Goal: Task Accomplishment & Management: Manage account settings

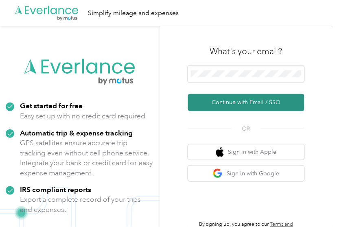
click at [224, 103] on button "Continue with Email / SSO" at bounding box center [246, 102] width 116 height 17
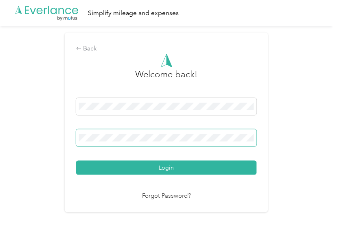
click at [76, 161] on button "Login" at bounding box center [166, 168] width 181 height 14
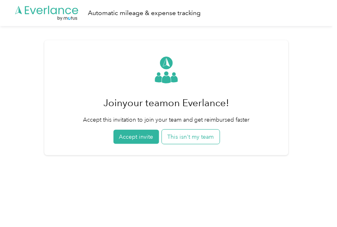
click at [190, 130] on button "This isn't my team" at bounding box center [191, 137] width 58 height 14
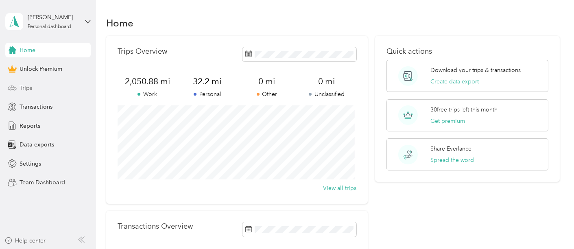
click at [29, 86] on span "Trips" at bounding box center [26, 88] width 13 height 9
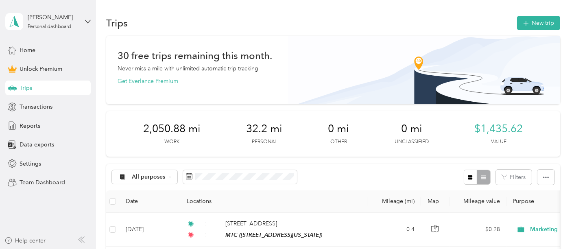
click at [90, 37] on div "[PERSON_NAME] Personal dashboard Home Unlock Premium Trips Transactions Reports…" at bounding box center [47, 95] width 85 height 190
drag, startPoint x: 179, startPoint y: 6, endPoint x: 203, endPoint y: 31, distance: 34.2
click at [533, 21] on button "New trip" at bounding box center [538, 23] width 43 height 14
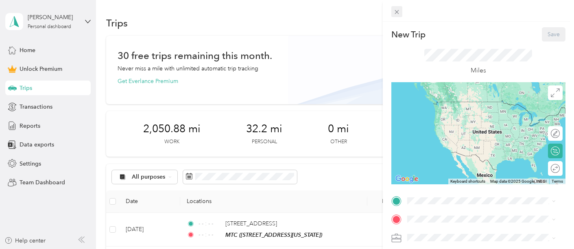
click at [400, 14] on span at bounding box center [396, 11] width 11 height 11
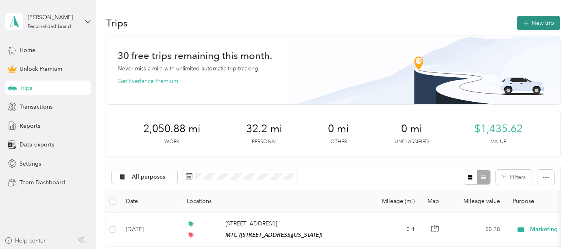
click at [542, 18] on button "New trip" at bounding box center [538, 23] width 43 height 14
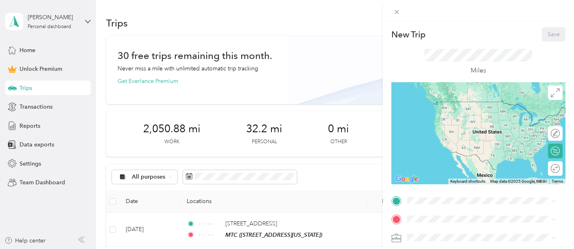
click at [424, 188] on div "New Trip Save This trip cannot be edited because it is either under review, app…" at bounding box center [478, 199] width 174 height 345
click at [423, 199] on span at bounding box center [484, 200] width 161 height 13
click at [428, 195] on span at bounding box center [484, 200] width 161 height 13
click at [451, 118] on div "MTC [STREET_ADDRESS][US_STATE]" at bounding box center [462, 109] width 81 height 17
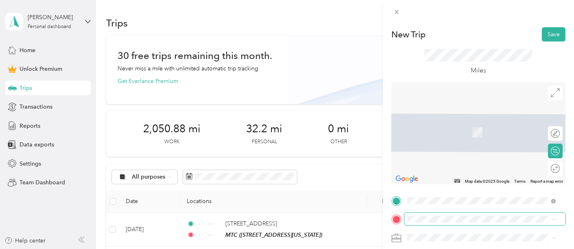
click at [435, 213] on span at bounding box center [484, 219] width 161 height 13
click at [465, 118] on span "[STREET_ADDRESS][PERSON_NAME][US_STATE]" at bounding box center [485, 119] width 127 height 7
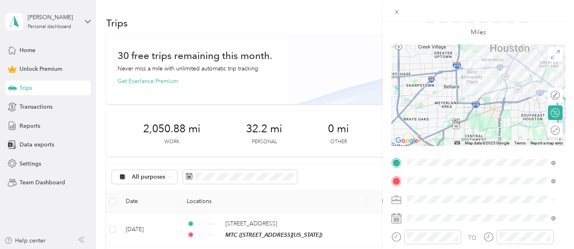
scroll to position [135, 0]
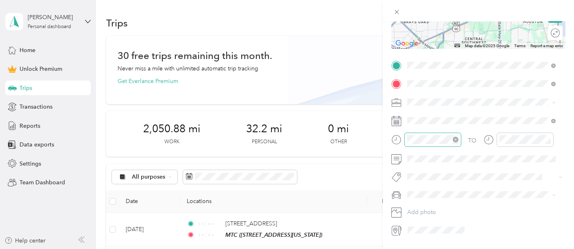
click at [457, 137] on icon "close-circle" at bounding box center [456, 140] width 6 height 6
click at [547, 137] on icon "close-circle" at bounding box center [548, 140] width 6 height 6
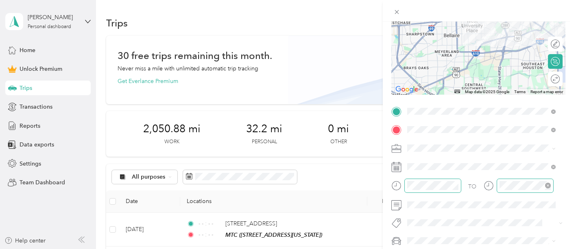
scroll to position [90, 0]
click at [566, 9] on div at bounding box center [478, 11] width 191 height 22
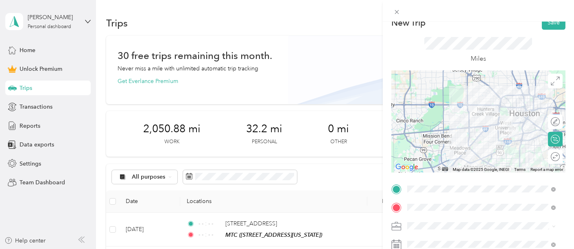
scroll to position [0, 0]
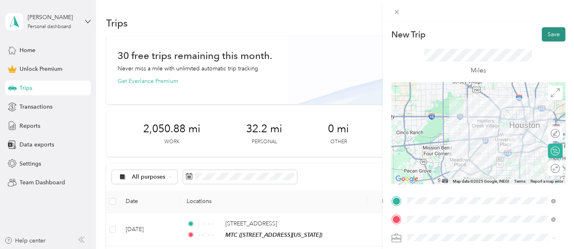
click at [542, 33] on button "Save" at bounding box center [554, 34] width 24 height 14
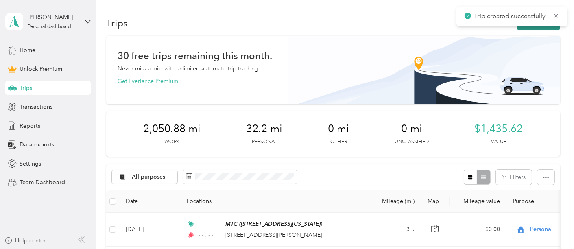
click at [532, 27] on button "New trip" at bounding box center [538, 23] width 43 height 14
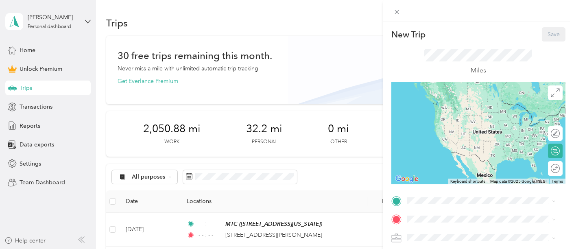
click at [135, 228] on div "New Trip Save This trip cannot be edited because it is either under review, app…" at bounding box center [287, 124] width 574 height 249
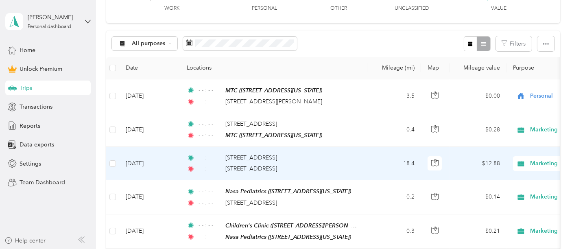
scroll to position [135, 0]
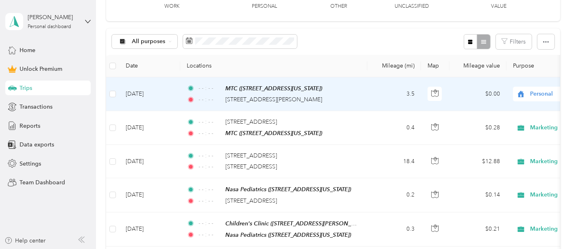
click at [127, 93] on td "[DATE]" at bounding box center [149, 94] width 61 height 34
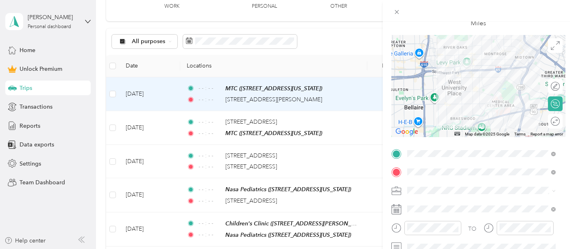
scroll to position [90, 0]
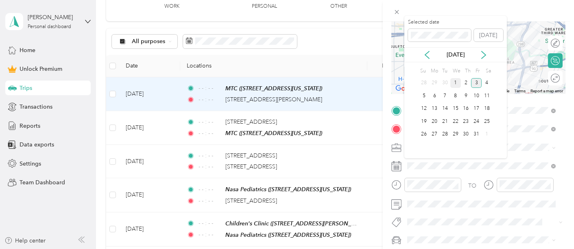
click at [452, 85] on div "1" at bounding box center [455, 83] width 11 height 10
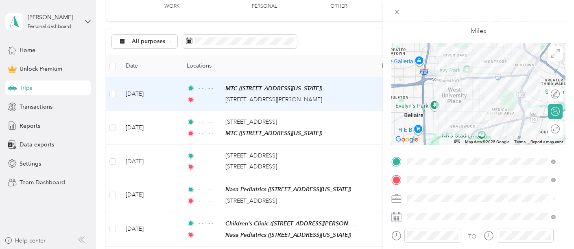
scroll to position [0, 0]
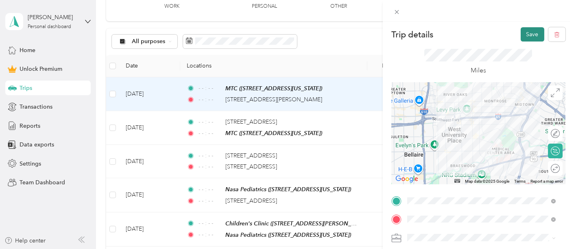
click at [521, 35] on button "Save" at bounding box center [533, 34] width 24 height 14
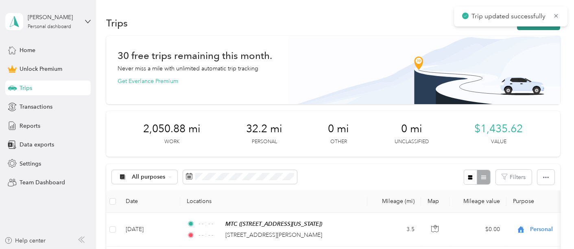
click at [521, 28] on button "New trip" at bounding box center [538, 23] width 43 height 14
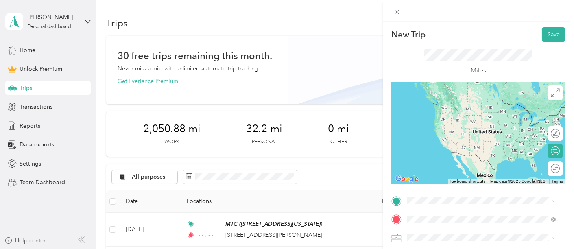
click at [478, 124] on span "[STREET_ADDRESS][PERSON_NAME][US_STATE]" at bounding box center [485, 119] width 127 height 7
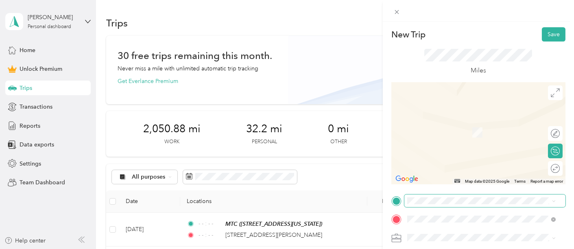
click at [454, 195] on span at bounding box center [484, 200] width 161 height 13
click at [453, 105] on span "[STREET_ADDRESS][PERSON_NAME][US_STATE]" at bounding box center [485, 101] width 127 height 7
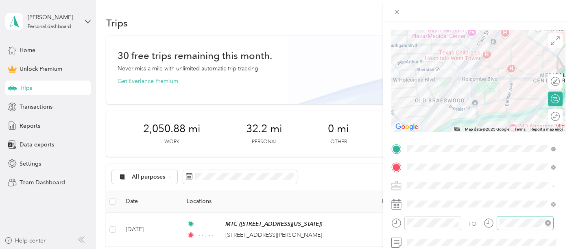
scroll to position [90, 0]
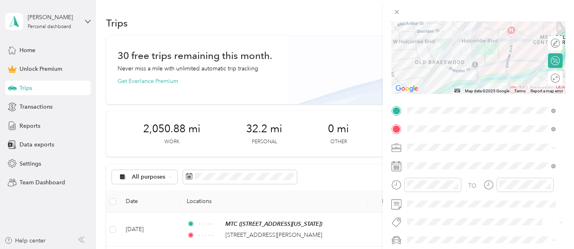
drag, startPoint x: 456, startPoint y: 186, endPoint x: 495, endPoint y: 184, distance: 39.5
click at [459, 185] on div at bounding box center [432, 185] width 57 height 14
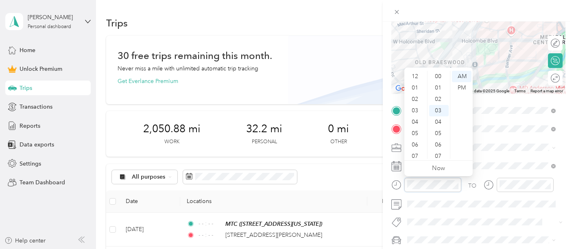
scroll to position [49, 0]
click at [550, 182] on div at bounding box center [525, 185] width 57 height 14
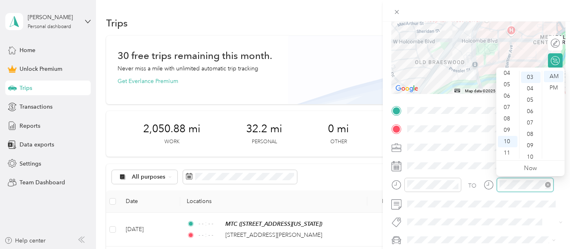
scroll to position [34, 0]
click at [550, 182] on icon "close-circle" at bounding box center [548, 185] width 6 height 6
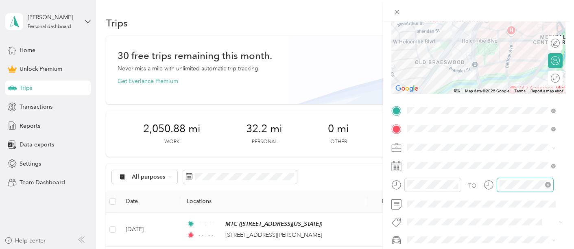
click at [548, 184] on icon "close-circle" at bounding box center [548, 185] width 6 height 6
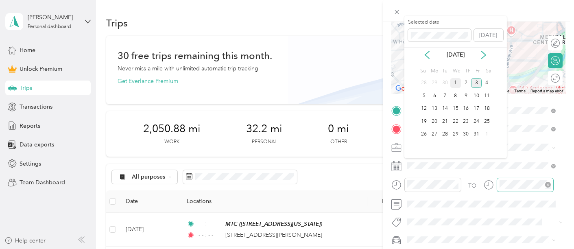
click at [452, 81] on div "1" at bounding box center [455, 83] width 11 height 10
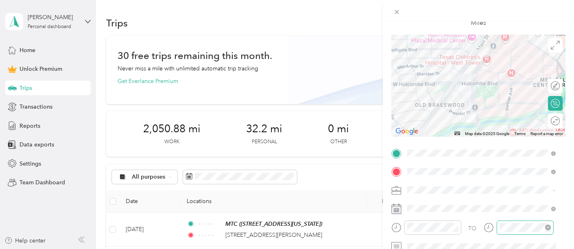
scroll to position [0, 0]
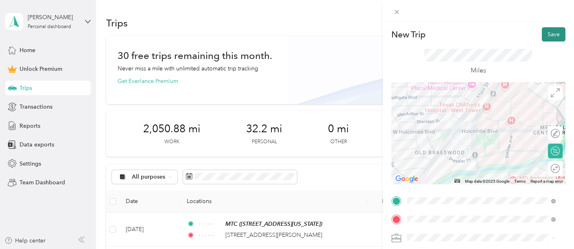
click at [544, 36] on button "Save" at bounding box center [554, 34] width 24 height 14
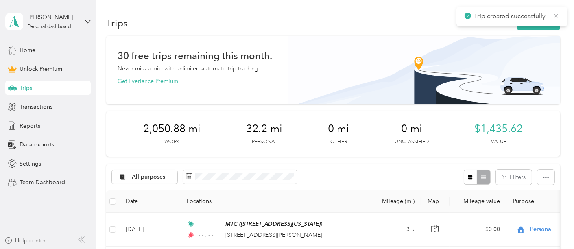
click at [556, 17] on icon at bounding box center [556, 15] width 7 height 7
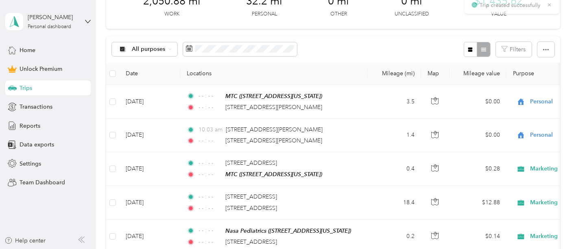
scroll to position [135, 0]
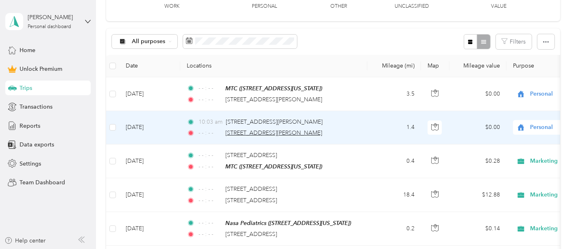
click at [255, 129] on span "[STREET_ADDRESS][PERSON_NAME]" at bounding box center [273, 132] width 97 height 7
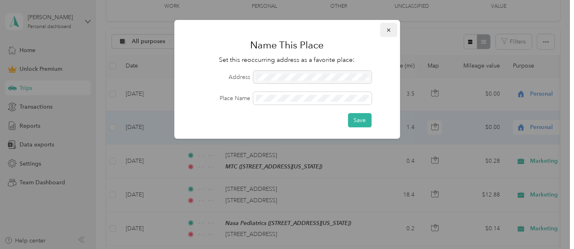
click at [387, 32] on icon "button" at bounding box center [389, 30] width 6 height 6
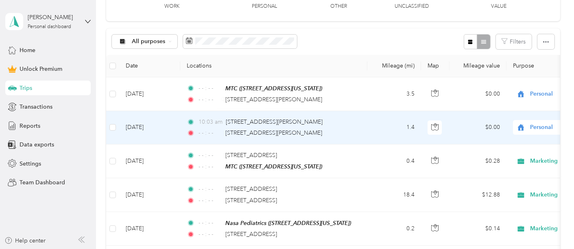
click at [199, 134] on span "- - : - -" at bounding box center [210, 133] width 23 height 9
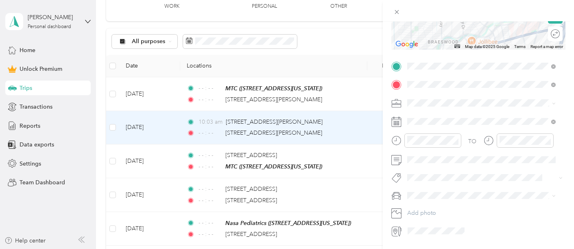
scroll to position [135, 0]
click at [454, 138] on icon "close-circle" at bounding box center [456, 140] width 6 height 6
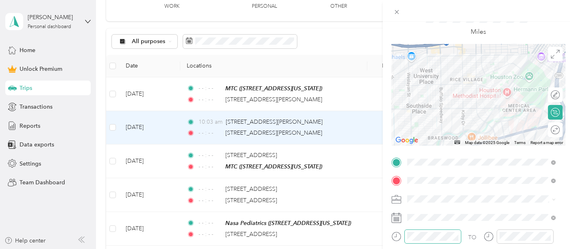
scroll to position [0, 0]
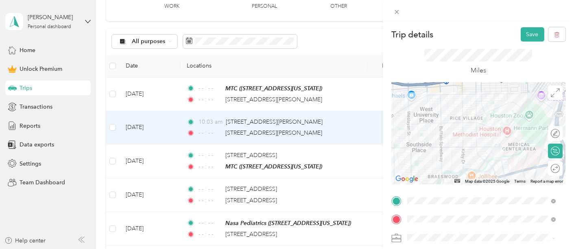
click at [524, 26] on div "Trip details Save This trip cannot be edited because it is either under review,…" at bounding box center [478, 146] width 191 height 249
click at [525, 38] on button "Save" at bounding box center [533, 34] width 24 height 14
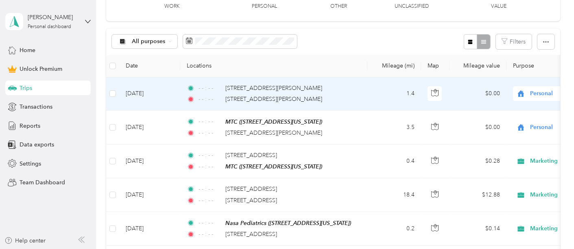
click at [308, 89] on div "- - : - - [STREET_ADDRESS][PERSON_NAME]" at bounding box center [272, 88] width 171 height 9
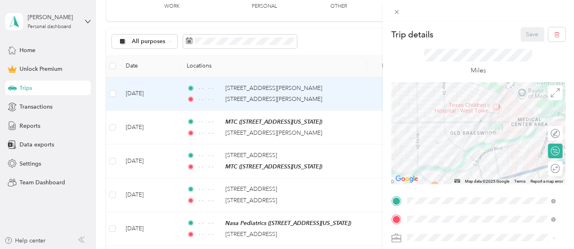
drag, startPoint x: 308, startPoint y: 109, endPoint x: 231, endPoint y: 119, distance: 77.2
click at [231, 119] on div "Trip details Save This trip cannot be edited because it is either under review,…" at bounding box center [287, 124] width 574 height 249
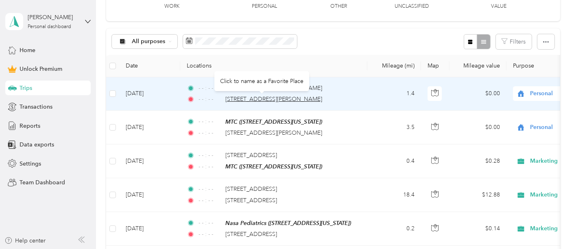
drag, startPoint x: 245, startPoint y: 100, endPoint x: 231, endPoint y: 100, distance: 13.8
click at [231, 100] on span "[STREET_ADDRESS][PERSON_NAME]" at bounding box center [273, 99] width 97 height 7
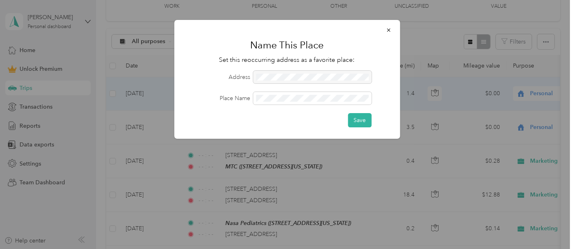
click at [307, 76] on div at bounding box center [312, 77] width 118 height 13
drag, startPoint x: 307, startPoint y: 76, endPoint x: 305, endPoint y: 80, distance: 4.5
drag, startPoint x: 305, startPoint y: 80, endPoint x: 393, endPoint y: 31, distance: 100.4
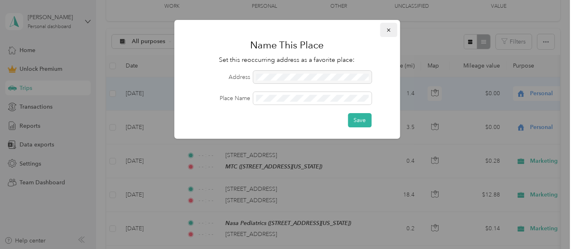
click at [393, 31] on button "button" at bounding box center [388, 30] width 17 height 14
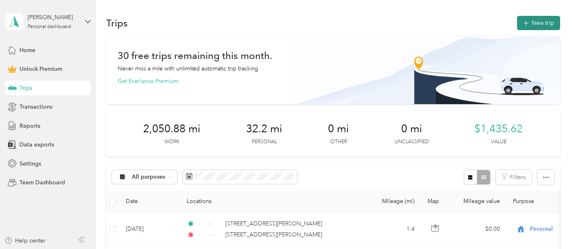
click at [533, 21] on button "New trip" at bounding box center [538, 23] width 43 height 14
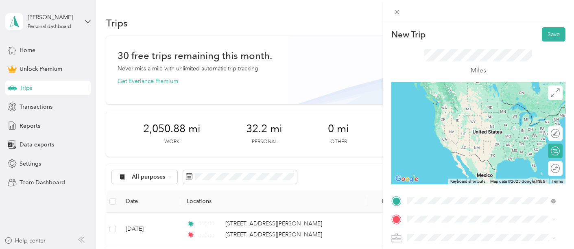
click at [441, 122] on span "[STREET_ADDRESS][PERSON_NAME][US_STATE]" at bounding box center [485, 118] width 127 height 7
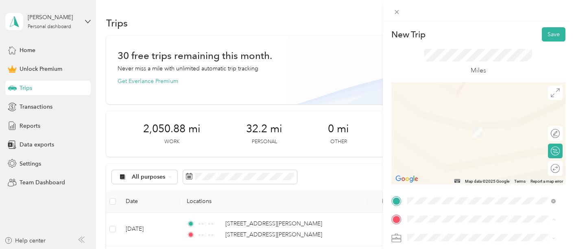
click at [439, 118] on div "MTC [STREET_ADDRESS][US_STATE]" at bounding box center [481, 128] width 143 height 20
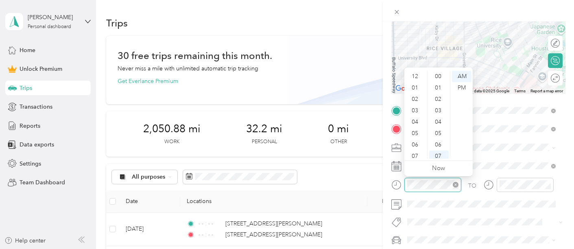
scroll to position [49, 0]
click at [455, 183] on icon "close-circle" at bounding box center [456, 185] width 6 height 6
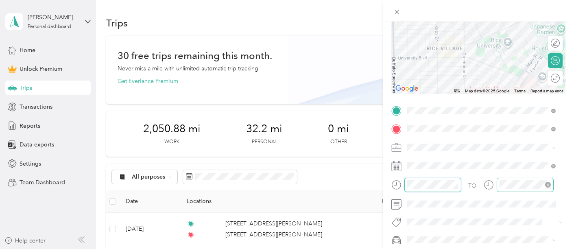
click at [546, 183] on icon "close-circle" at bounding box center [548, 185] width 6 height 6
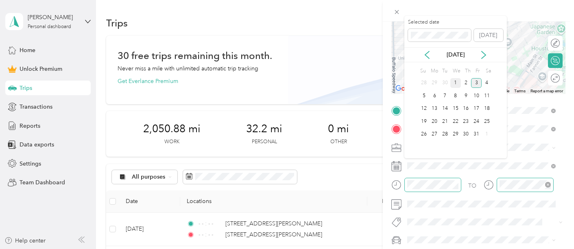
click at [455, 84] on div "1" at bounding box center [455, 83] width 11 height 10
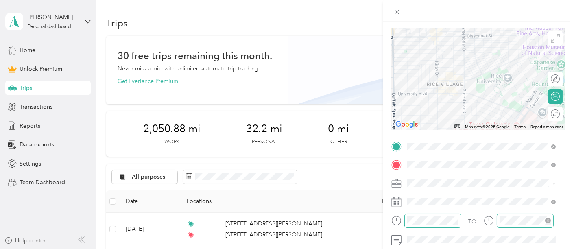
scroll to position [0, 0]
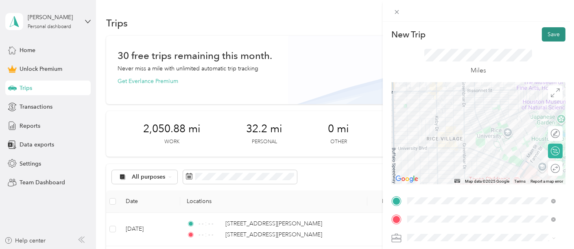
click at [542, 31] on button "Save" at bounding box center [554, 34] width 24 height 14
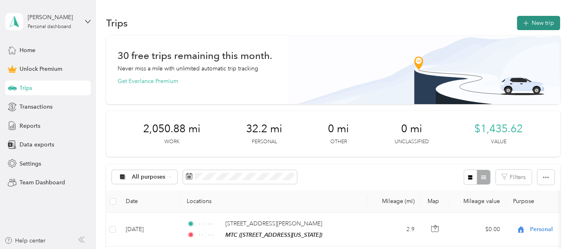
click at [536, 18] on button "New trip" at bounding box center [538, 23] width 43 height 14
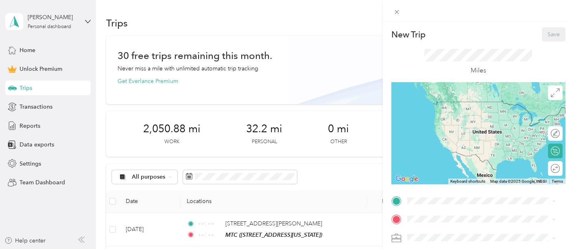
click at [456, 110] on span "[STREET_ADDRESS][US_STATE]" at bounding box center [462, 113] width 81 height 7
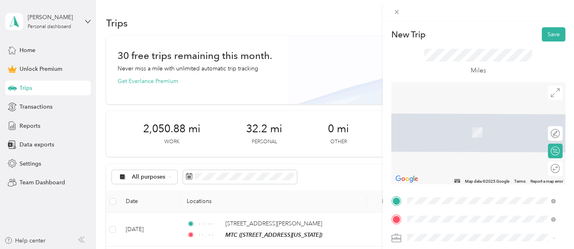
click at [445, 122] on span "[STREET_ADDRESS][PERSON_NAME][US_STATE]" at bounding box center [485, 119] width 127 height 7
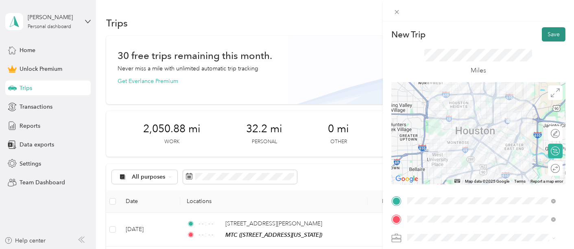
click at [545, 39] on button "Save" at bounding box center [554, 34] width 24 height 14
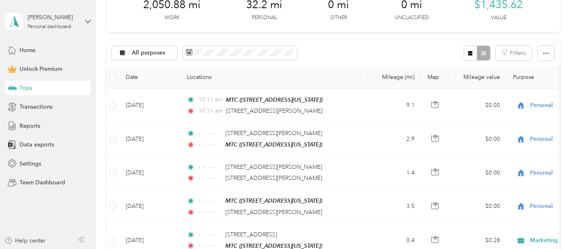
scroll to position [135, 0]
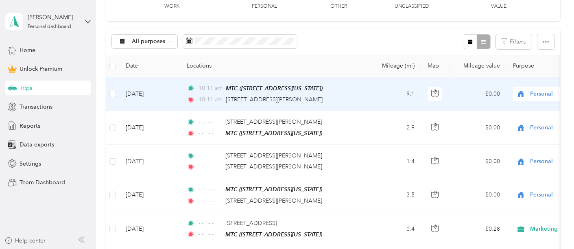
click at [148, 97] on td "[DATE]" at bounding box center [149, 94] width 61 height 34
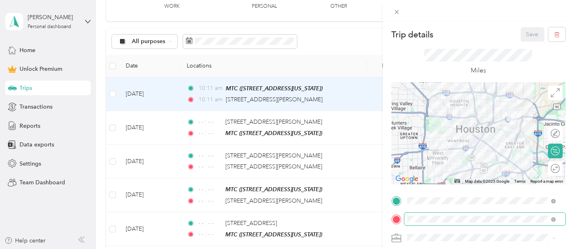
scroll to position [90, 0]
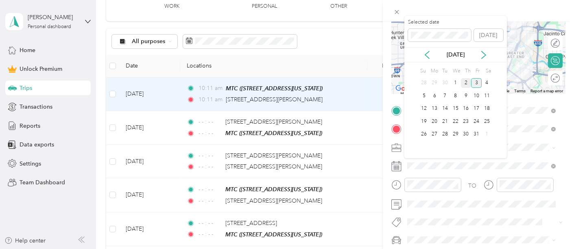
click at [463, 85] on div "2" at bounding box center [466, 83] width 11 height 10
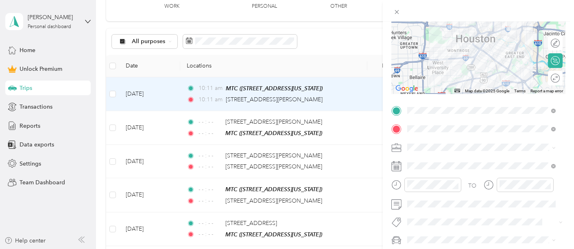
drag, startPoint x: 453, startPoint y: 183, endPoint x: 469, endPoint y: 181, distance: 16.4
click at [456, 182] on icon "close-circle" at bounding box center [456, 185] width 6 height 6
click at [549, 184] on icon "close-circle" at bounding box center [548, 185] width 6 height 6
click at [476, 7] on div at bounding box center [478, 11] width 191 height 22
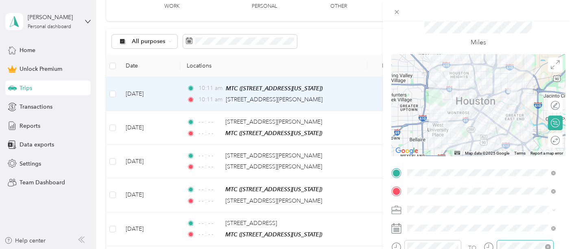
scroll to position [0, 0]
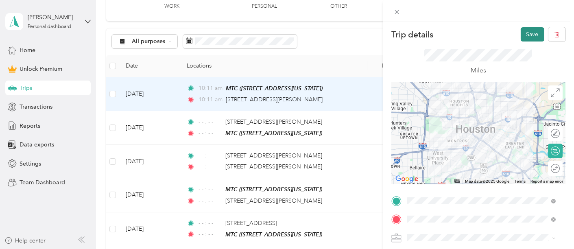
click at [521, 32] on button "Save" at bounding box center [533, 34] width 24 height 14
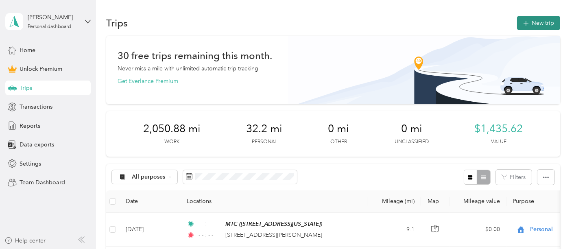
click at [536, 18] on button "New trip" at bounding box center [538, 23] width 43 height 14
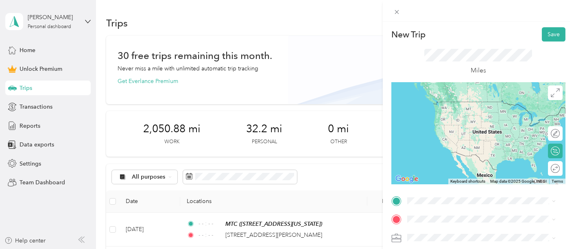
click at [444, 122] on span "[STREET_ADDRESS][PERSON_NAME][US_STATE]" at bounding box center [485, 117] width 127 height 7
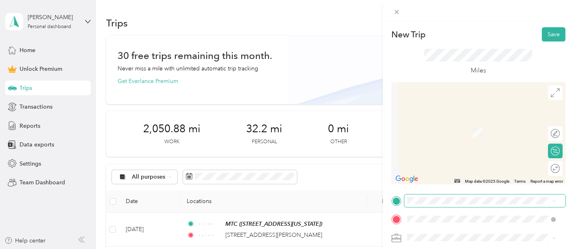
drag, startPoint x: 436, startPoint y: 190, endPoint x: 435, endPoint y: 194, distance: 4.5
click at [436, 192] on div "New Trip Save This trip cannot be edited because it is either under review, app…" at bounding box center [478, 199] width 174 height 345
click at [436, 103] on span "[STREET_ADDRESS][PERSON_NAME][US_STATE]" at bounding box center [485, 101] width 127 height 7
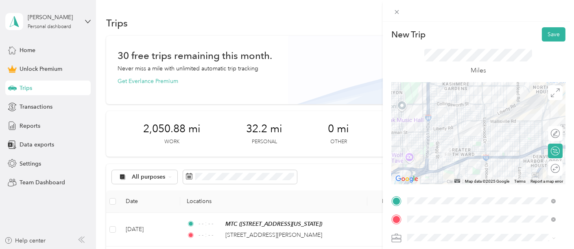
scroll to position [45, 0]
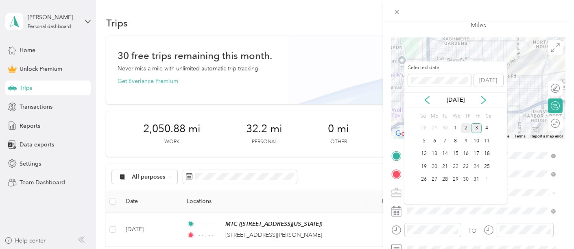
click at [466, 128] on div "2" at bounding box center [466, 128] width 11 height 10
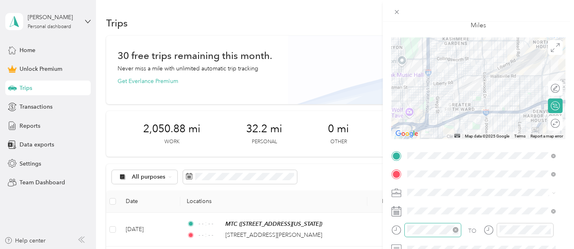
click at [456, 230] on icon "close-circle" at bounding box center [456, 230] width 6 height 6
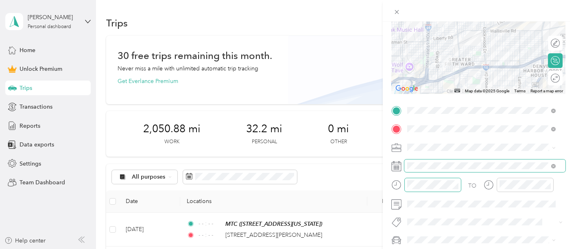
scroll to position [135, 0]
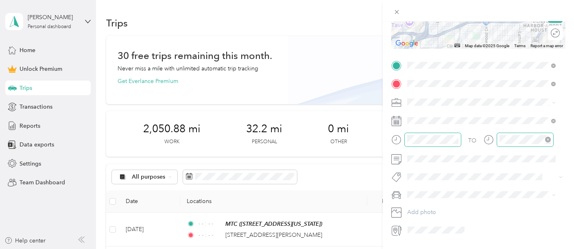
click at [547, 142] on icon "close-circle" at bounding box center [548, 140] width 6 height 6
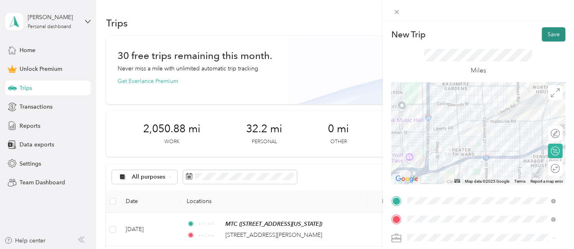
click at [544, 34] on button "Save" at bounding box center [554, 34] width 24 height 14
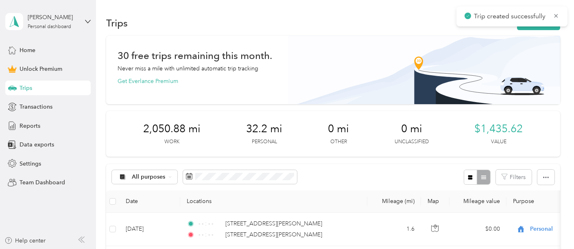
click at [546, 30] on div "Trips New trip" at bounding box center [333, 22] width 454 height 17
click at [546, 28] on button "New trip" at bounding box center [538, 23] width 43 height 14
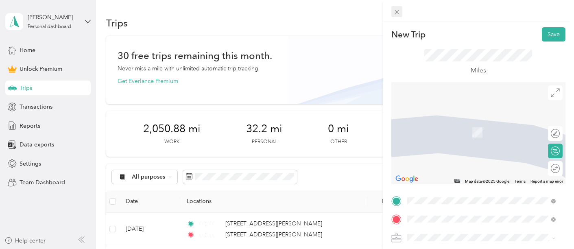
click at [395, 249] on div "New Trip Save This trip cannot be edited because it is either under review, app…" at bounding box center [285, 249] width 570 height 0
click at [395, 13] on icon at bounding box center [396, 12] width 7 height 7
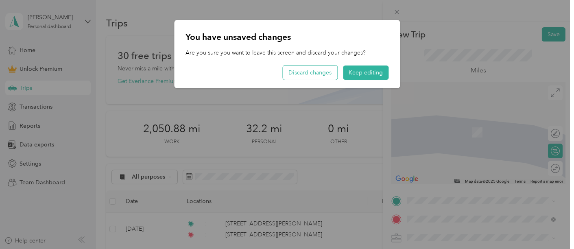
click at [332, 74] on button "Discard changes" at bounding box center [310, 73] width 55 height 14
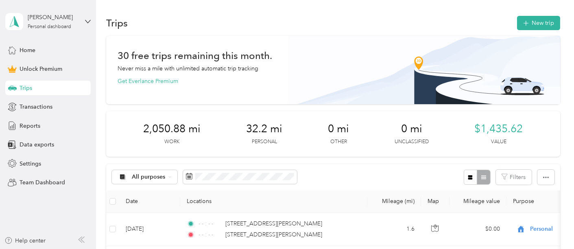
click at [515, 29] on div "Trips New trip" at bounding box center [333, 22] width 454 height 17
click at [535, 20] on button "New trip" at bounding box center [538, 23] width 43 height 14
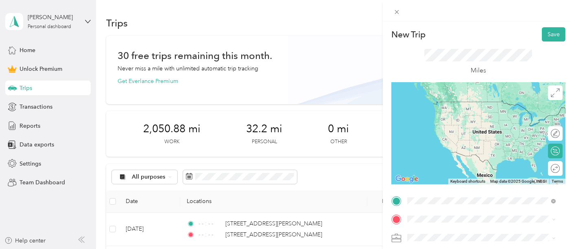
click at [474, 105] on span "[STREET_ADDRESS][PERSON_NAME][US_STATE]" at bounding box center [485, 101] width 127 height 7
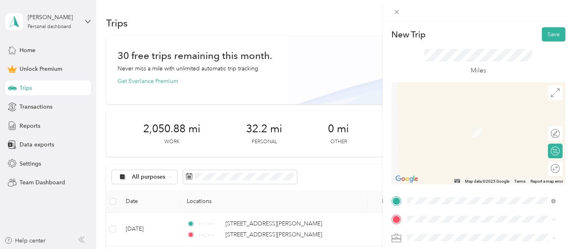
click at [451, 120] on span "[STREET_ADDRESS][US_STATE]" at bounding box center [462, 116] width 81 height 7
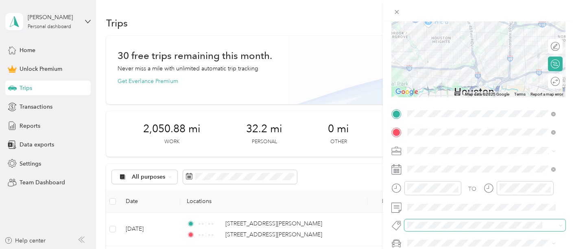
scroll to position [90, 0]
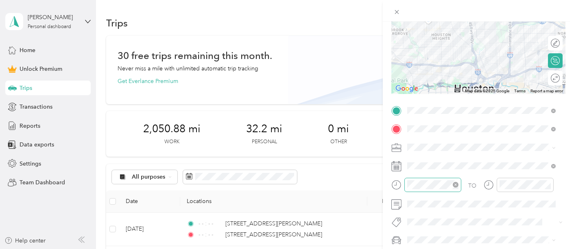
click at [454, 185] on icon "close-circle" at bounding box center [456, 185] width 6 height 6
click at [548, 185] on icon "close-circle" at bounding box center [548, 185] width 6 height 6
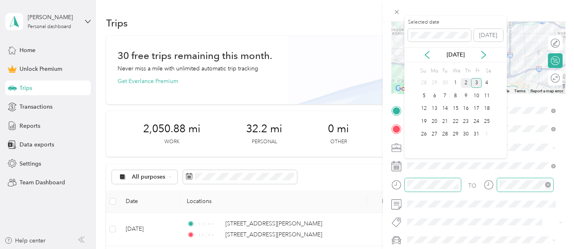
click at [467, 85] on div "2" at bounding box center [466, 83] width 11 height 10
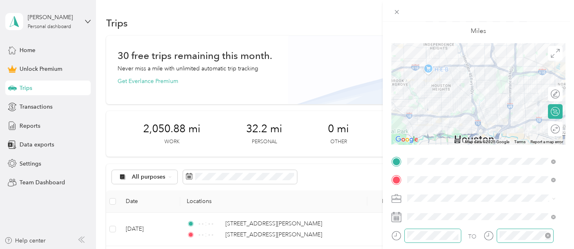
scroll to position [0, 0]
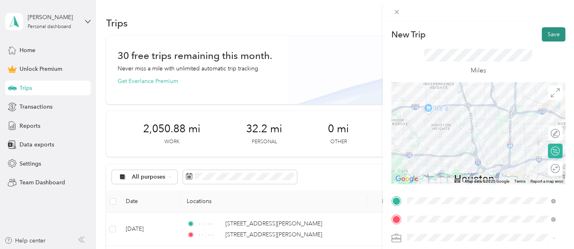
click at [547, 34] on button "Save" at bounding box center [554, 34] width 24 height 14
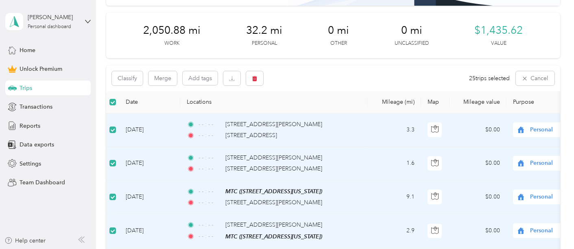
scroll to position [90, 0]
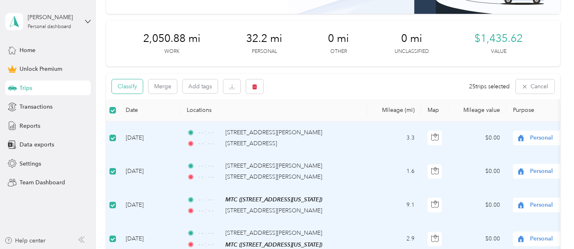
click at [131, 89] on button "Classify" at bounding box center [127, 86] width 31 height 14
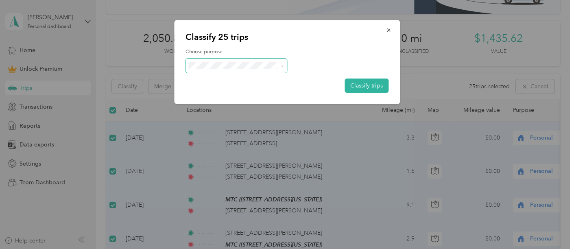
click at [213, 69] on span at bounding box center [237, 66] width 102 height 14
click at [236, 111] on li "Marketing" at bounding box center [236, 109] width 101 height 14
click at [388, 31] on icon "button" at bounding box center [389, 30] width 6 height 6
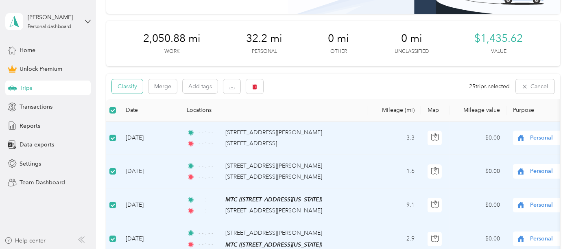
click at [123, 87] on button "Classify" at bounding box center [127, 86] width 31 height 14
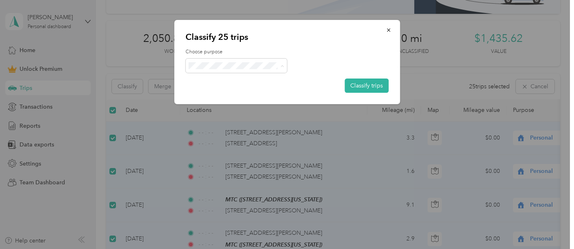
click at [235, 109] on span "Marketing" at bounding box center [239, 109] width 67 height 9
click at [360, 81] on button "Classify trips" at bounding box center [367, 86] width 44 height 14
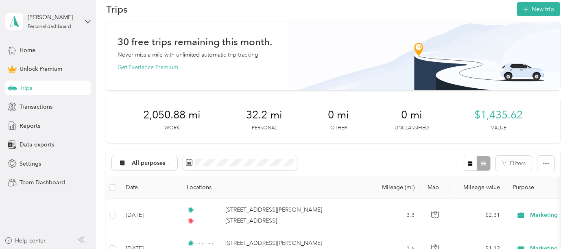
scroll to position [0, 0]
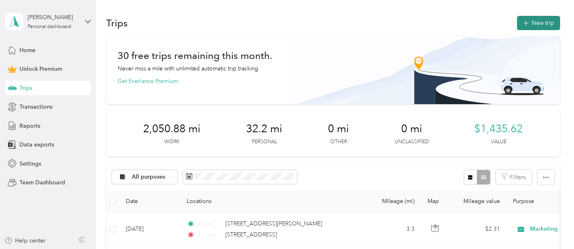
click at [544, 18] on button "New trip" at bounding box center [538, 23] width 43 height 14
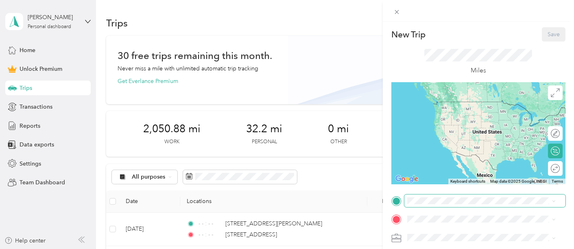
click at [423, 206] on span at bounding box center [484, 200] width 161 height 13
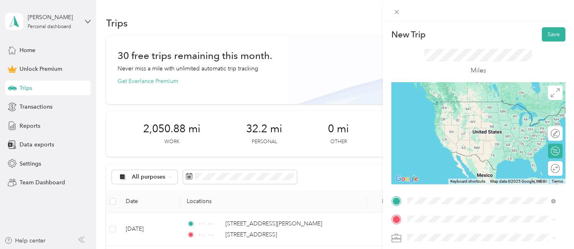
click at [444, 105] on span "[STREET_ADDRESS][US_STATE]" at bounding box center [462, 101] width 81 height 7
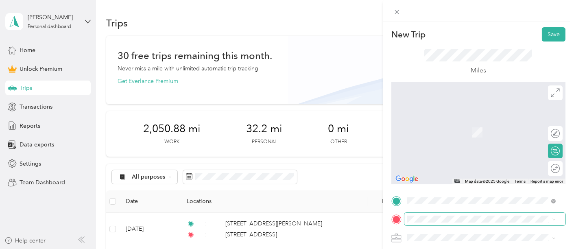
click at [462, 223] on span at bounding box center [484, 219] width 161 height 13
click at [451, 132] on div "MTC [STREET_ADDRESS][US_STATE]" at bounding box center [462, 127] width 81 height 17
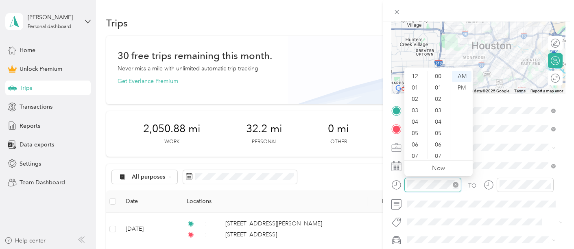
scroll to position [49, 0]
drag, startPoint x: 456, startPoint y: 183, endPoint x: 491, endPoint y: 176, distance: 35.3
click at [457, 183] on icon "close-circle" at bounding box center [456, 185] width 6 height 6
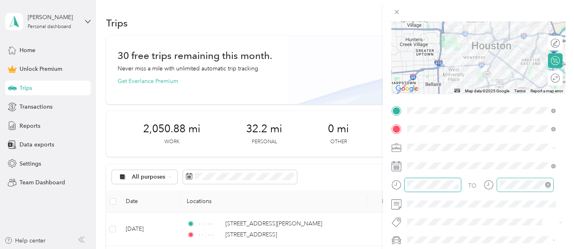
click at [548, 184] on icon "close-circle" at bounding box center [548, 185] width 6 height 6
click at [464, 59] on div "Marketing" at bounding box center [481, 61] width 143 height 9
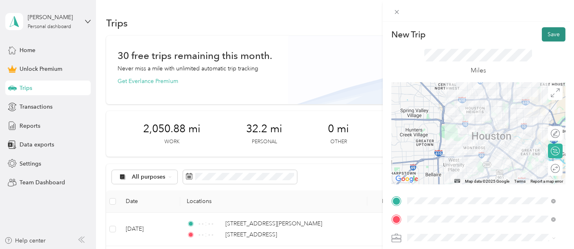
click at [548, 27] on button "Save" at bounding box center [554, 34] width 24 height 14
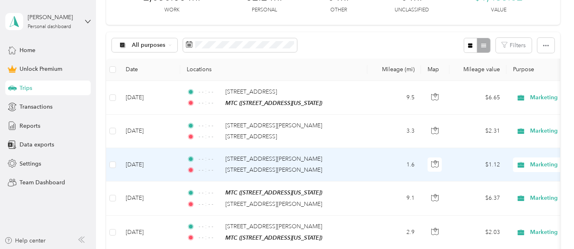
scroll to position [135, 0]
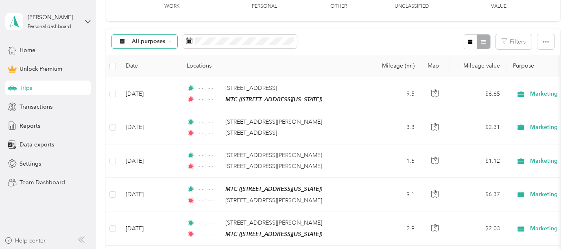
click at [141, 41] on span "All purposes" at bounding box center [149, 42] width 34 height 6
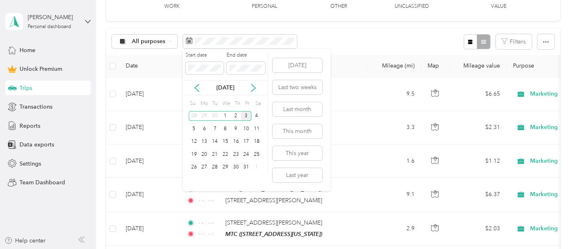
click at [196, 92] on div "[DATE]" at bounding box center [225, 87] width 85 height 9
click at [199, 86] on icon at bounding box center [197, 88] width 8 height 8
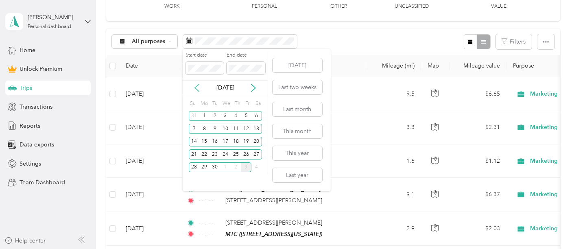
click at [199, 86] on icon at bounding box center [197, 88] width 8 height 8
click at [236, 165] on div "28" at bounding box center [236, 167] width 11 height 10
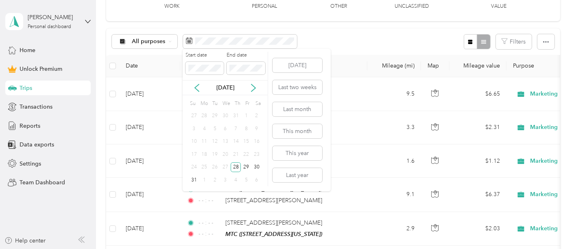
click at [222, 83] on p "[DATE]" at bounding box center [225, 87] width 34 height 9
click at [251, 87] on icon at bounding box center [253, 88] width 8 height 8
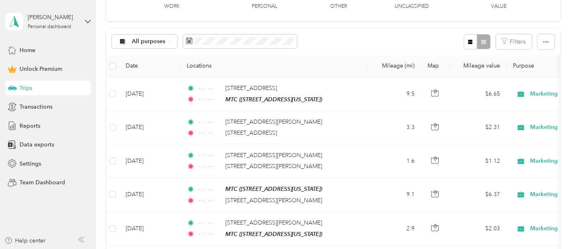
click at [236, 28] on div "All purposes Filters" at bounding box center [333, 41] width 454 height 26
